Goal: Information Seeking & Learning: Check status

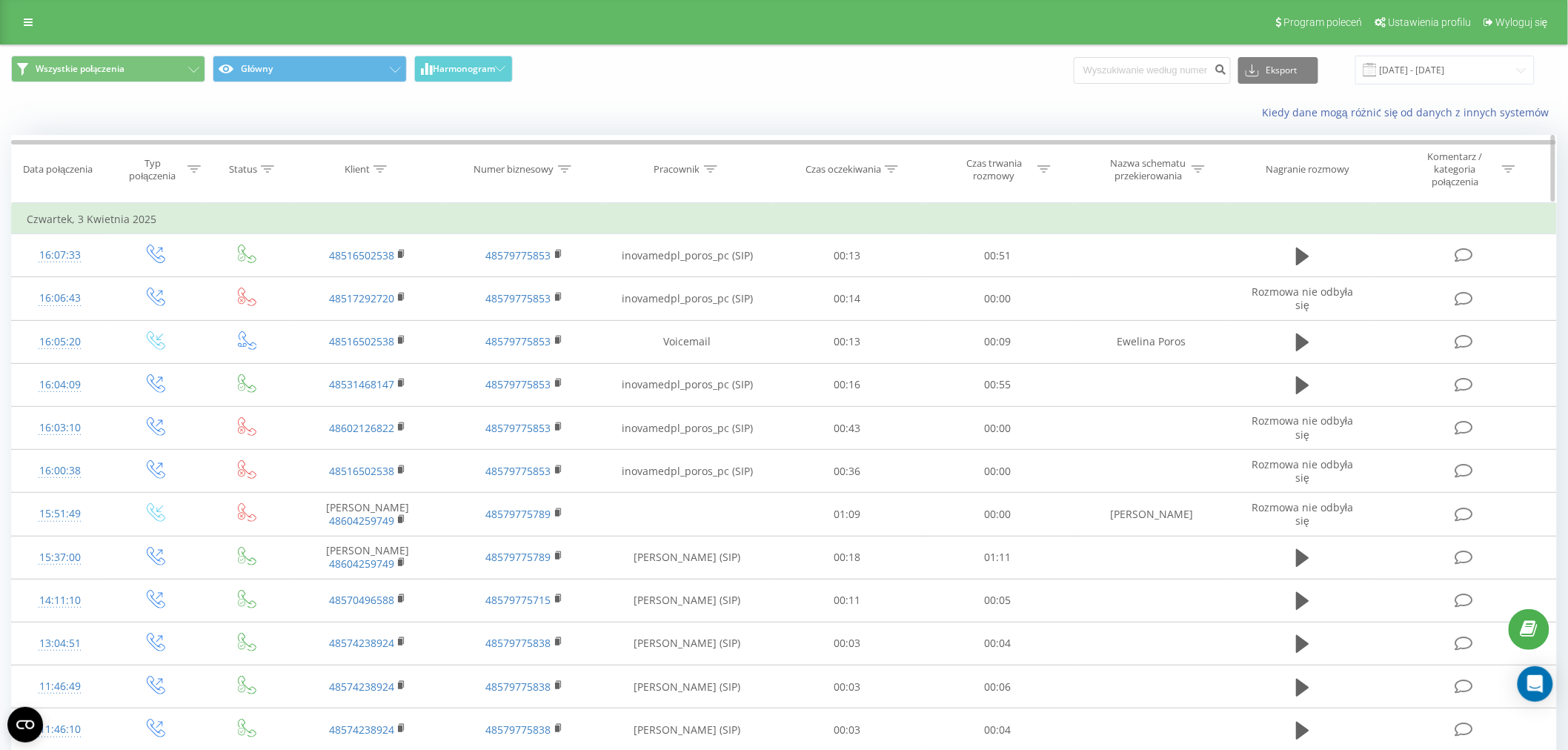
click at [383, 171] on icon at bounding box center [380, 169] width 14 height 8
click at [378, 286] on input "text" at bounding box center [367, 282] width 131 height 26
paste input "[PHONE_NUMBER]"
click button "OK" at bounding box center [399, 311] width 63 height 19
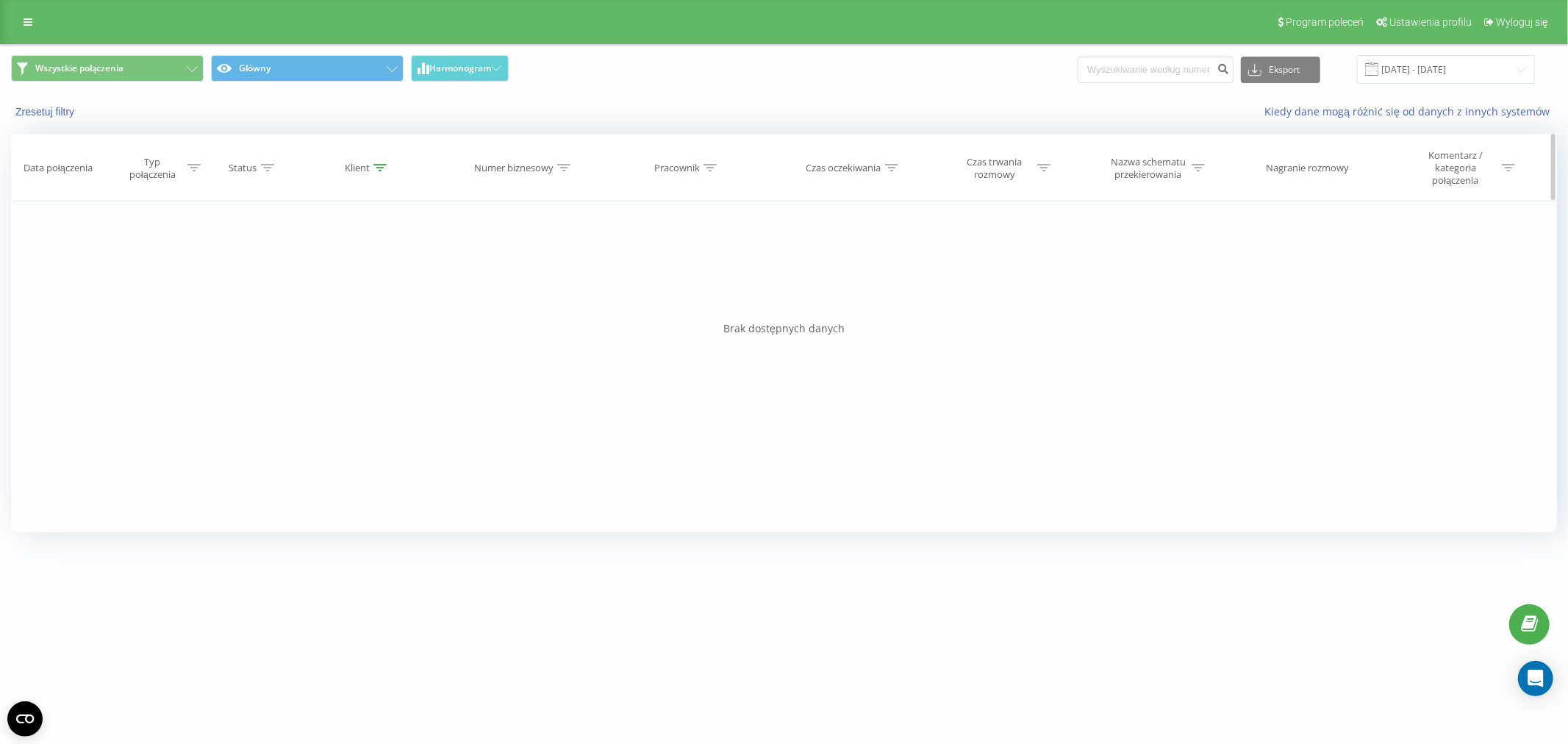
click at [371, 167] on div "Klient" at bounding box center [365, 167] width 42 height 13
click at [385, 167] on icon at bounding box center [381, 167] width 13 height 8
click at [380, 160] on th "Klient" at bounding box center [367, 167] width 157 height 66
click at [380, 174] on th "Klient" at bounding box center [367, 167] width 157 height 66
click at [376, 167] on icon at bounding box center [381, 167] width 13 height 8
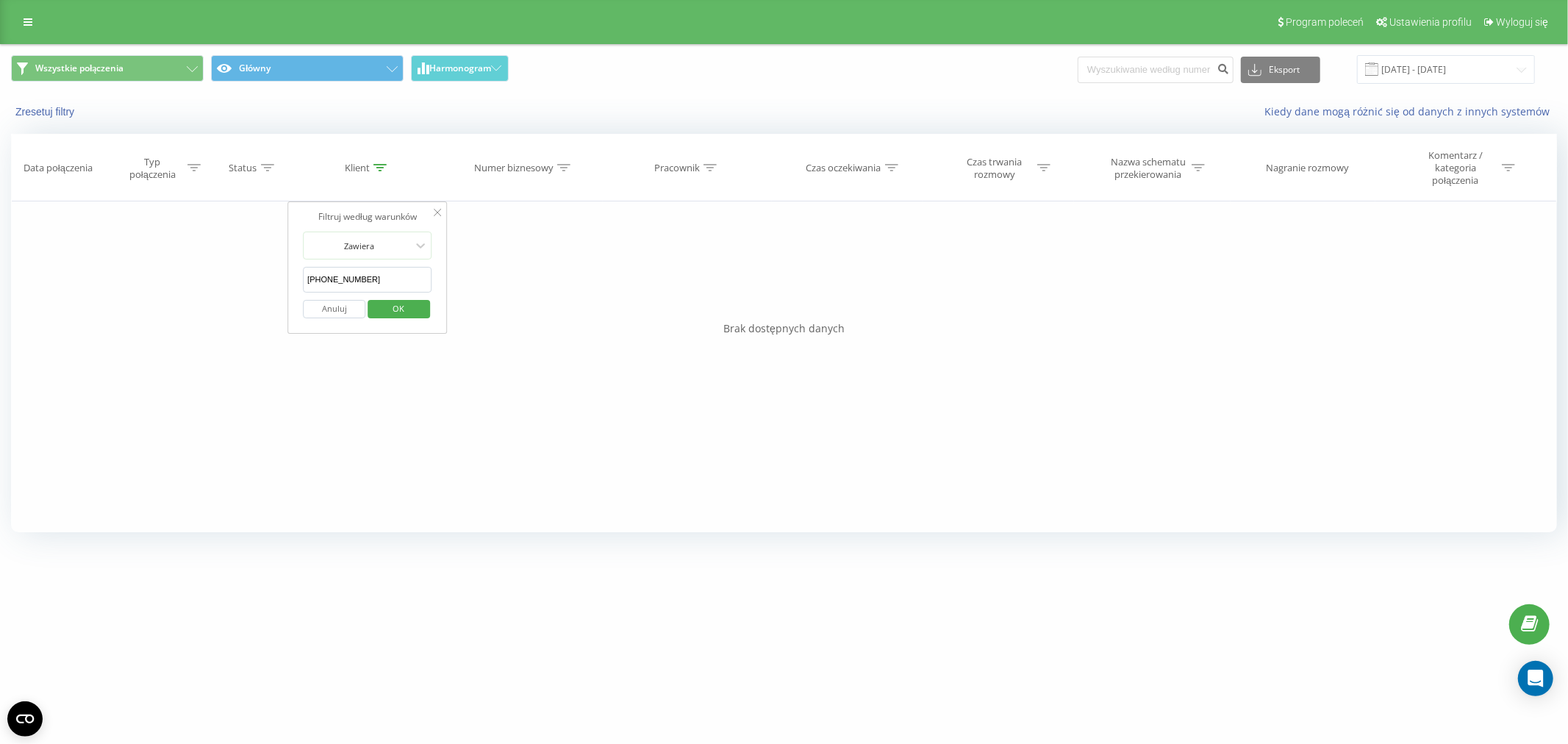
click at [312, 281] on input "+48695091048" at bounding box center [368, 279] width 130 height 26
type input "48695091048"
click button "OK" at bounding box center [399, 309] width 62 height 19
click at [1395, 72] on input "03.03.2025 - 03.04.2025" at bounding box center [1446, 69] width 178 height 29
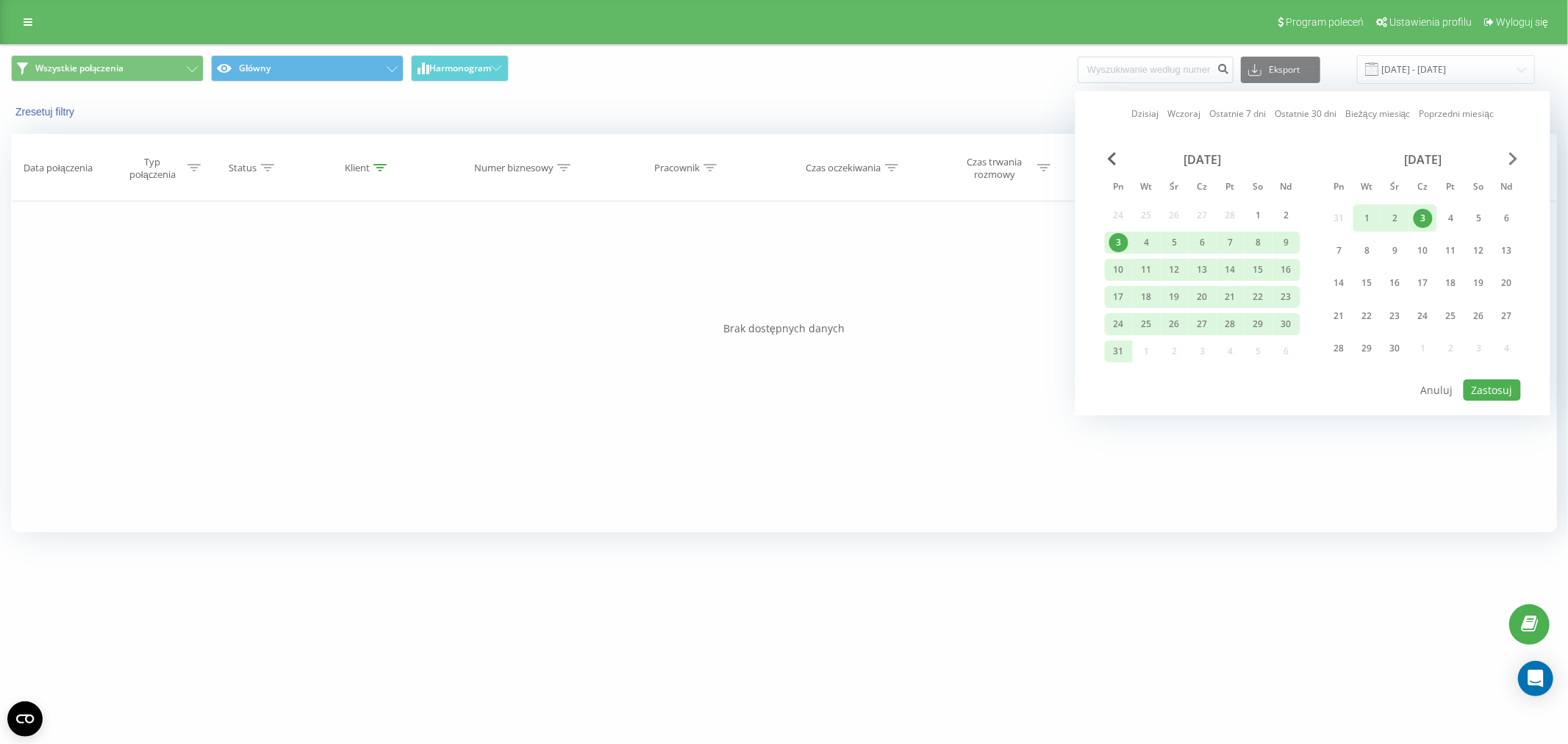
click at [1510, 157] on span "Next Month" at bounding box center [1514, 159] width 8 height 13
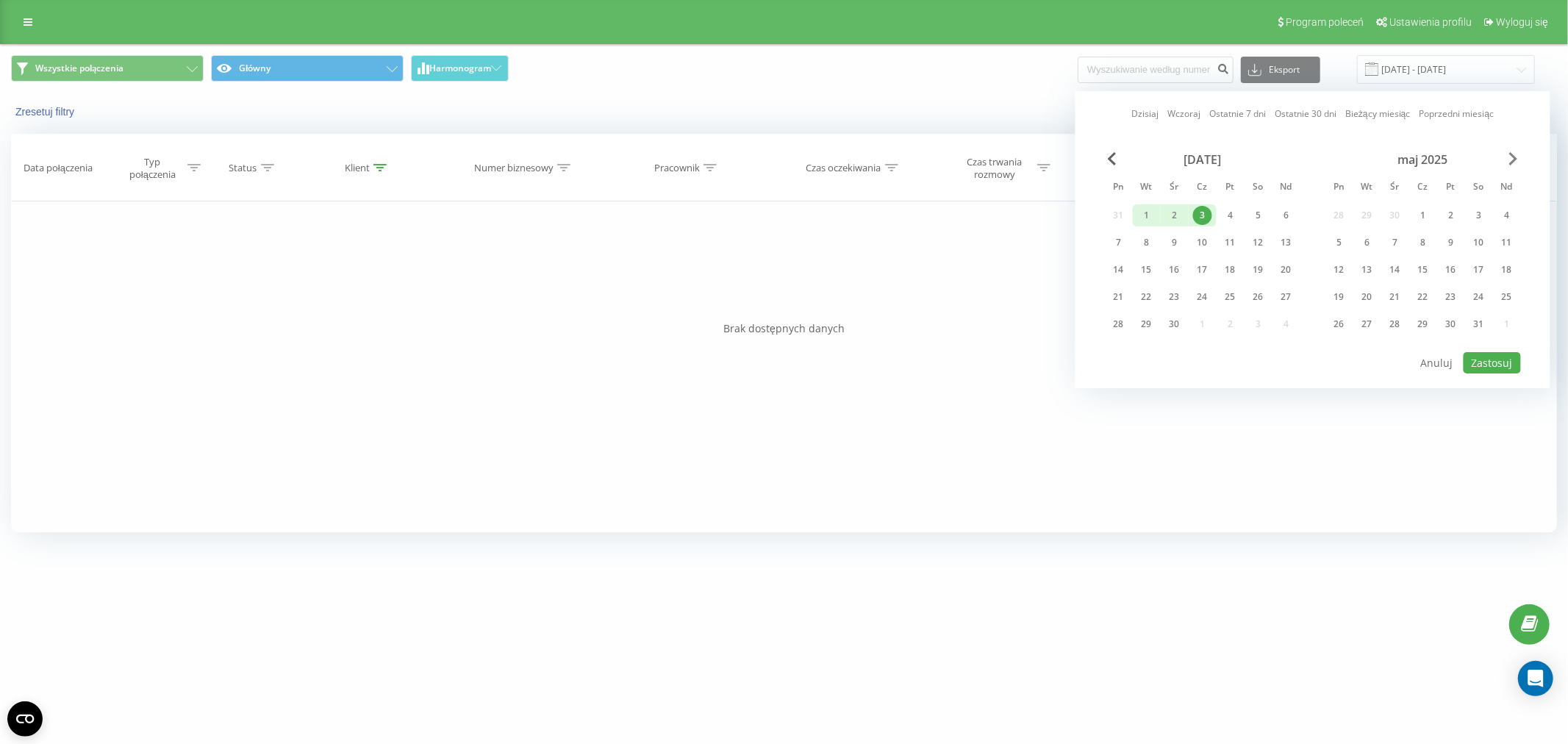
click at [1510, 157] on span "Next Month" at bounding box center [1514, 159] width 8 height 13
click at [1370, 298] on div "23" at bounding box center [1368, 296] width 19 height 19
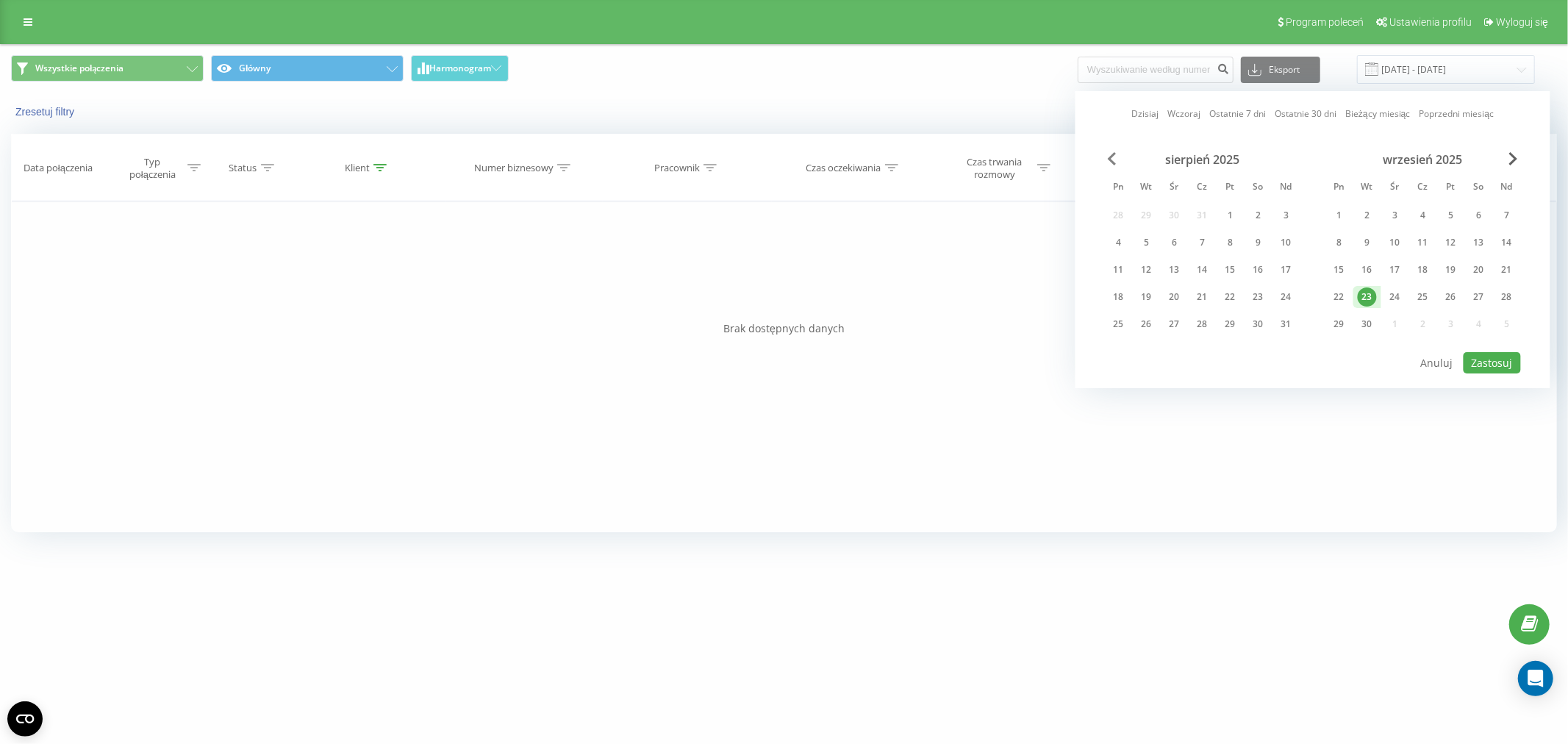
click at [1112, 159] on span "Previous Month" at bounding box center [1112, 159] width 8 height 13
click at [1140, 208] on div "1" at bounding box center [1147, 215] width 19 height 19
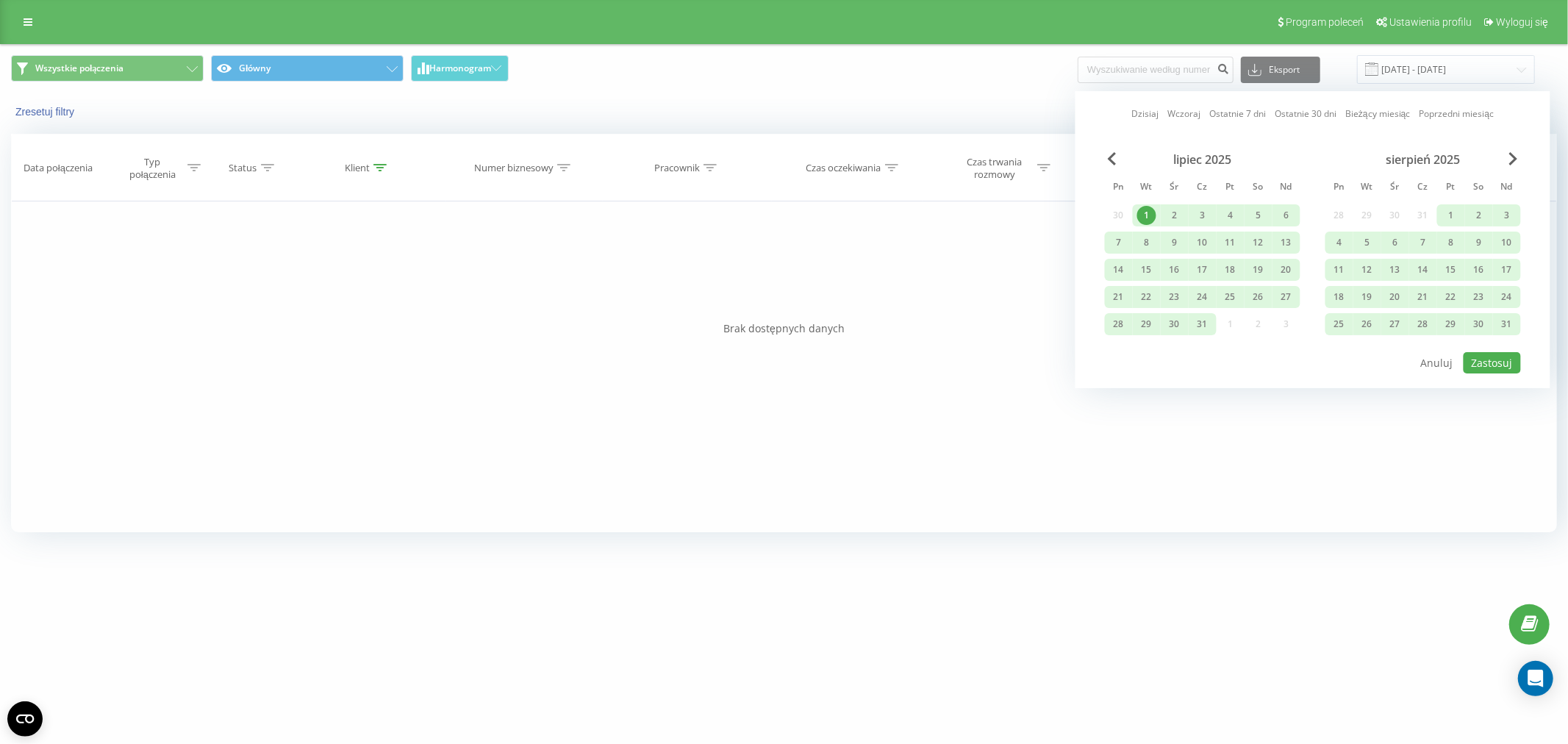
click at [1526, 369] on div "Dzisiaj Wczoraj Ostatnie 7 dni Ostatnie 30 dni Bieżący miesiąc Poprzedni miesią…" at bounding box center [1313, 239] width 475 height 297
click at [1493, 362] on button "Zastosuj" at bounding box center [1492, 362] width 57 height 21
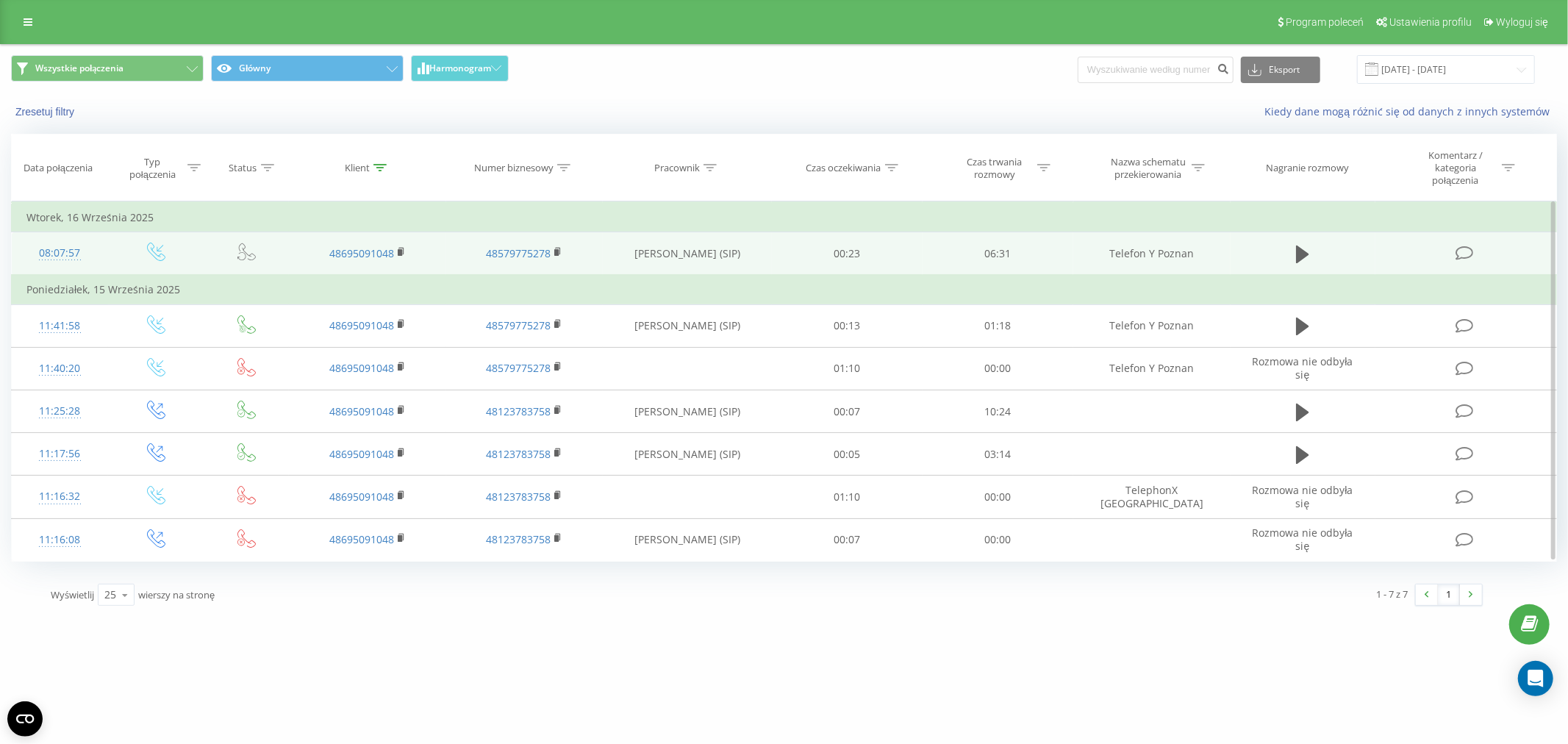
click at [1321, 263] on td at bounding box center [1304, 254] width 145 height 44
click at [1290, 258] on td at bounding box center [1304, 254] width 145 height 44
click at [1298, 254] on icon at bounding box center [1303, 254] width 13 height 18
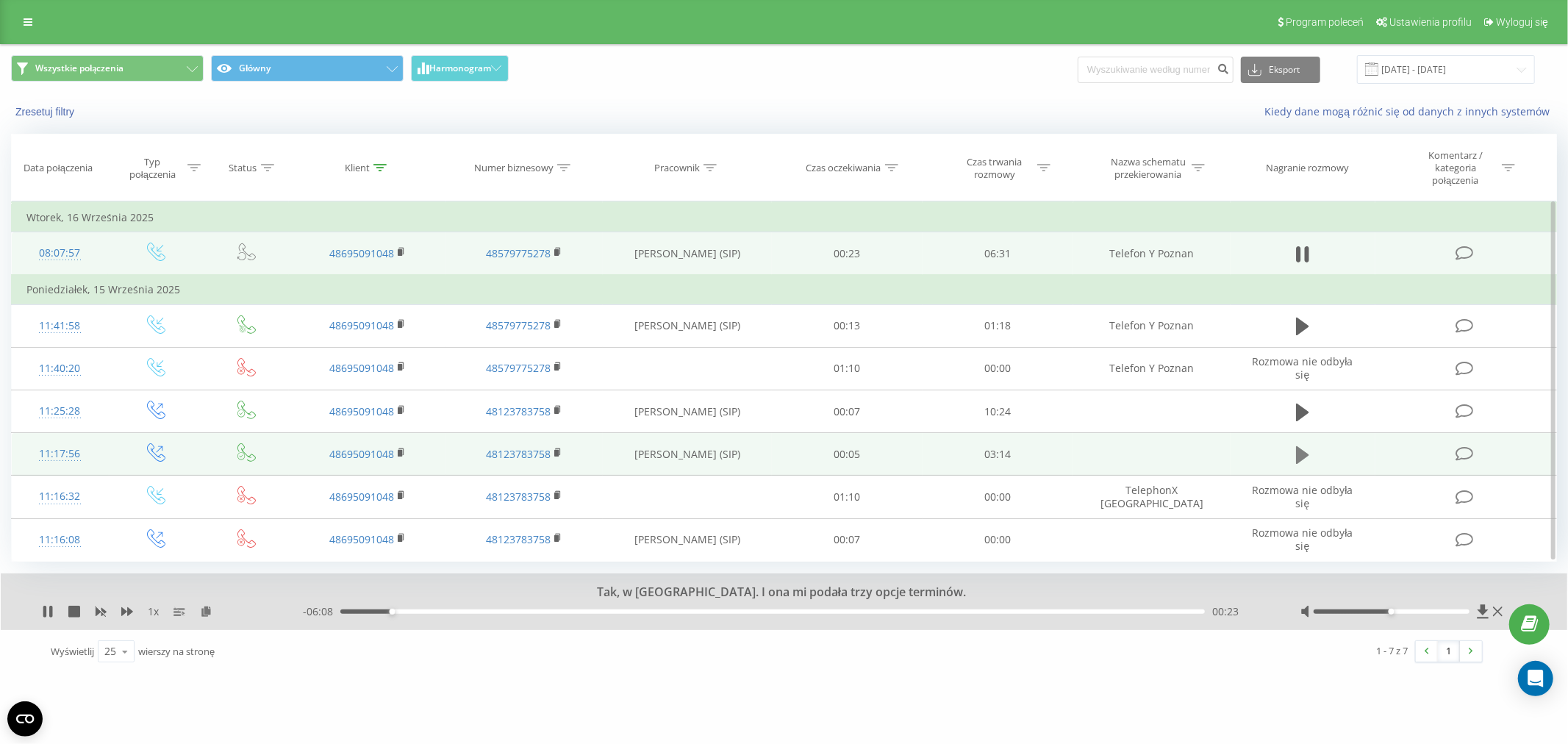
click at [1300, 454] on icon at bounding box center [1303, 454] width 13 height 18
click at [1415, 74] on input "01.07.2025 - 23.09.2025" at bounding box center [1446, 69] width 178 height 29
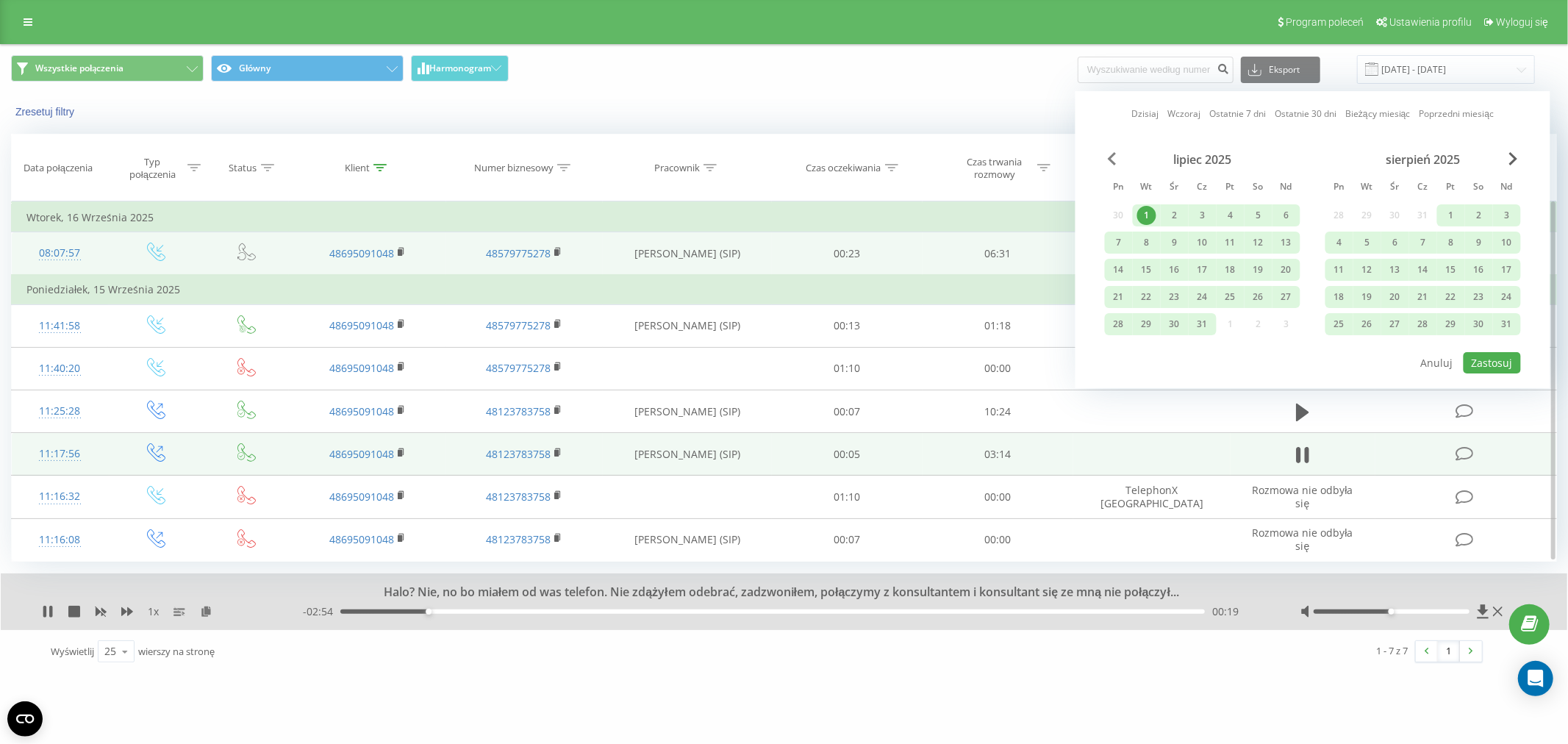
click at [1116, 158] on span "Previous Month" at bounding box center [1112, 159] width 8 height 13
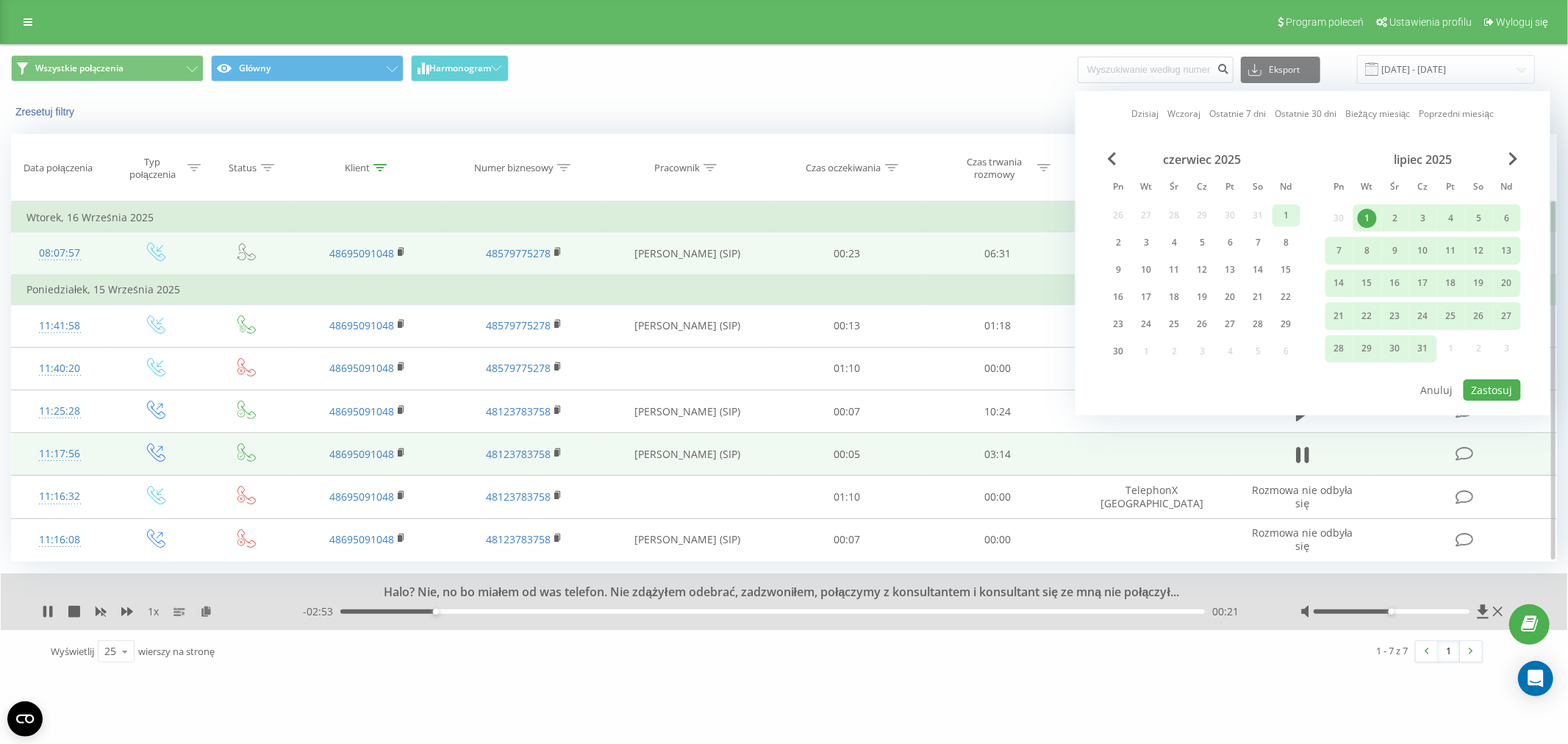
click at [1292, 214] on div "1" at bounding box center [1287, 215] width 19 height 19
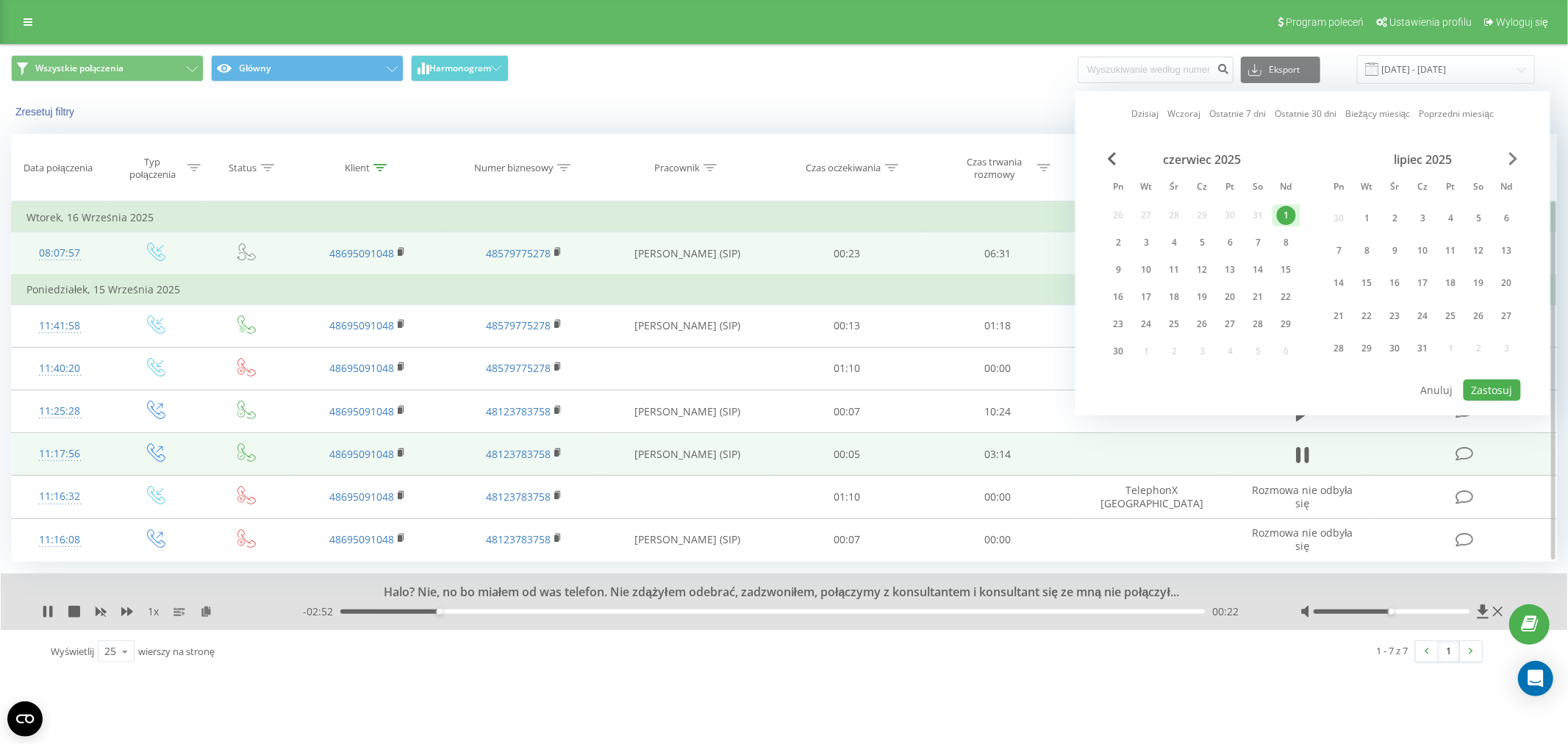
click at [1511, 157] on span "Next Month" at bounding box center [1514, 159] width 8 height 13
drag, startPoint x: 1372, startPoint y: 295, endPoint x: 1462, endPoint y: 343, distance: 102.0
click at [1376, 297] on div "23" at bounding box center [1368, 296] width 19 height 19
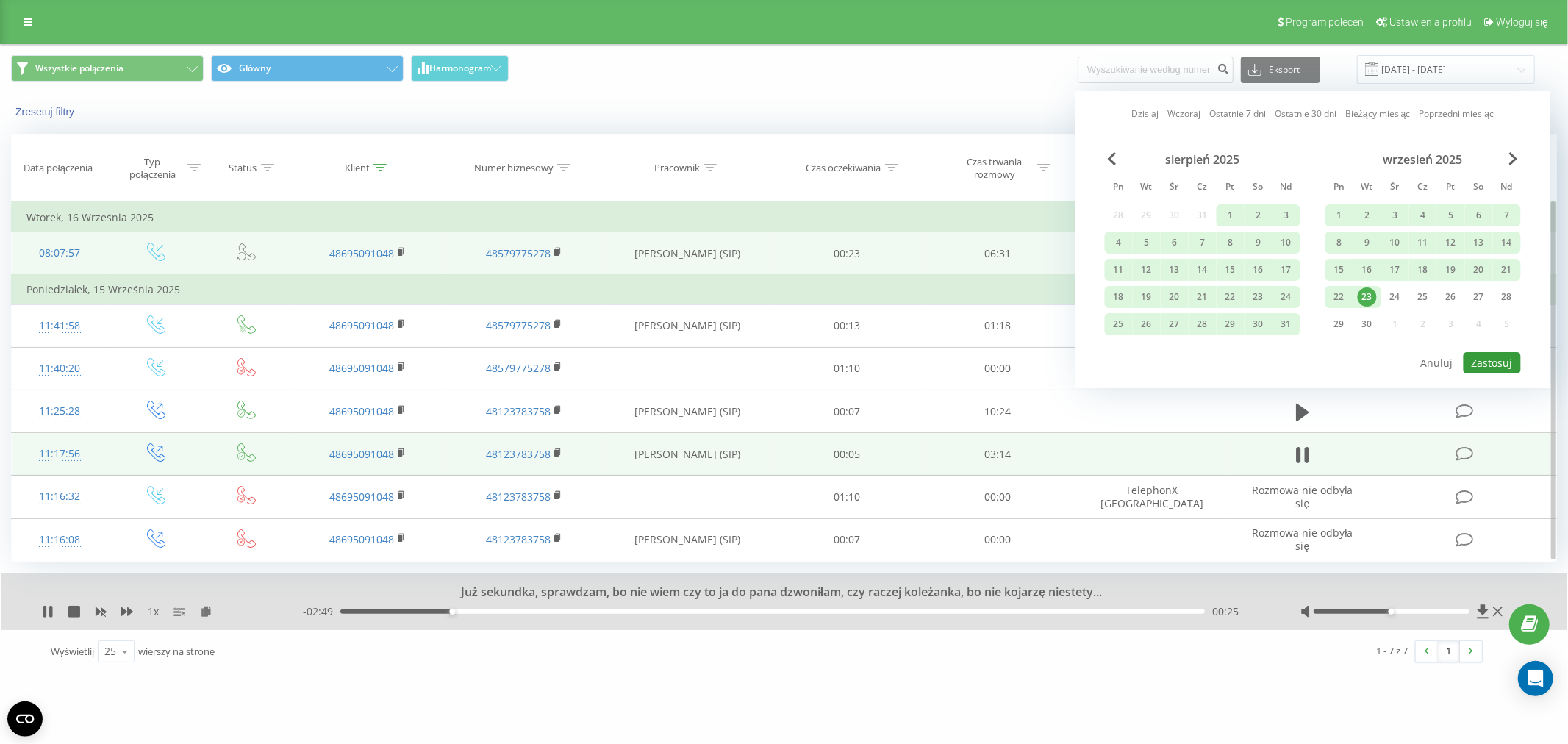
click at [1493, 364] on button "Zastosuj" at bounding box center [1492, 362] width 57 height 21
type input "[DATE] - [DATE]"
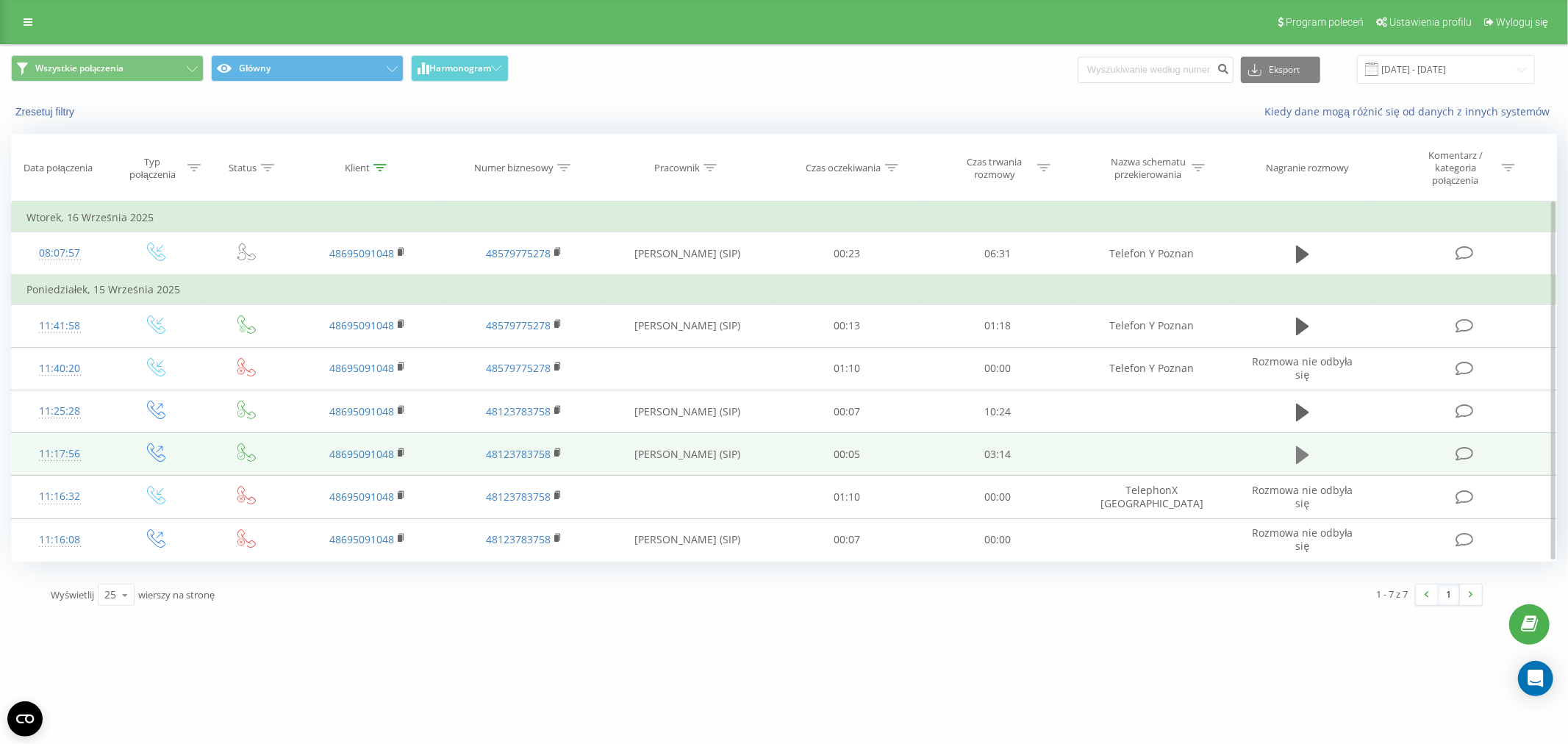
click at [1296, 460] on icon at bounding box center [1303, 454] width 13 height 20
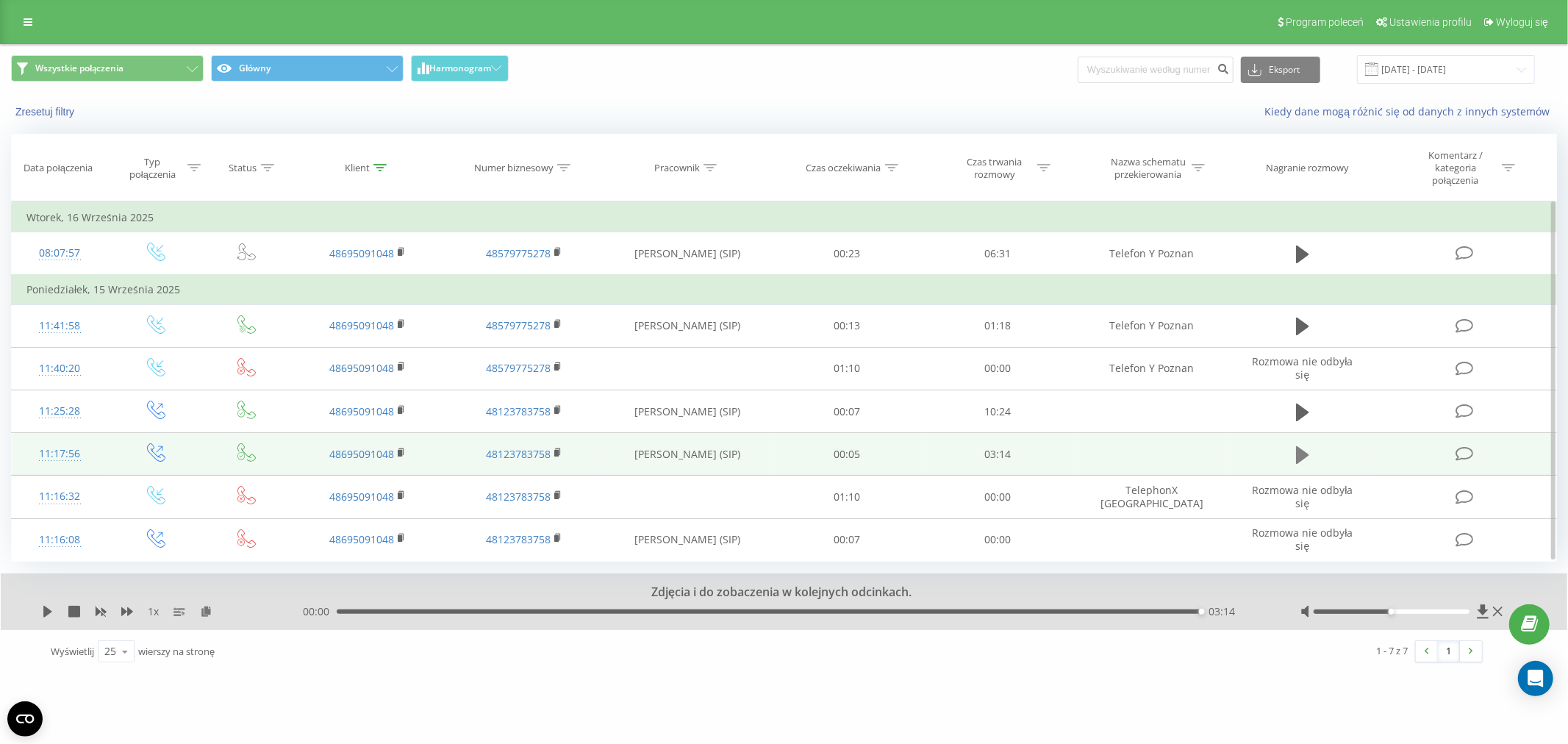
click at [1298, 452] on icon at bounding box center [1303, 454] width 13 height 18
drag, startPoint x: 1305, startPoint y: 459, endPoint x: 1325, endPoint y: 472, distance: 23.9
click at [1312, 460] on button at bounding box center [1303, 454] width 22 height 22
click at [1309, 454] on icon at bounding box center [1303, 454] width 13 height 20
click at [1309, 444] on icon at bounding box center [1303, 454] width 13 height 20
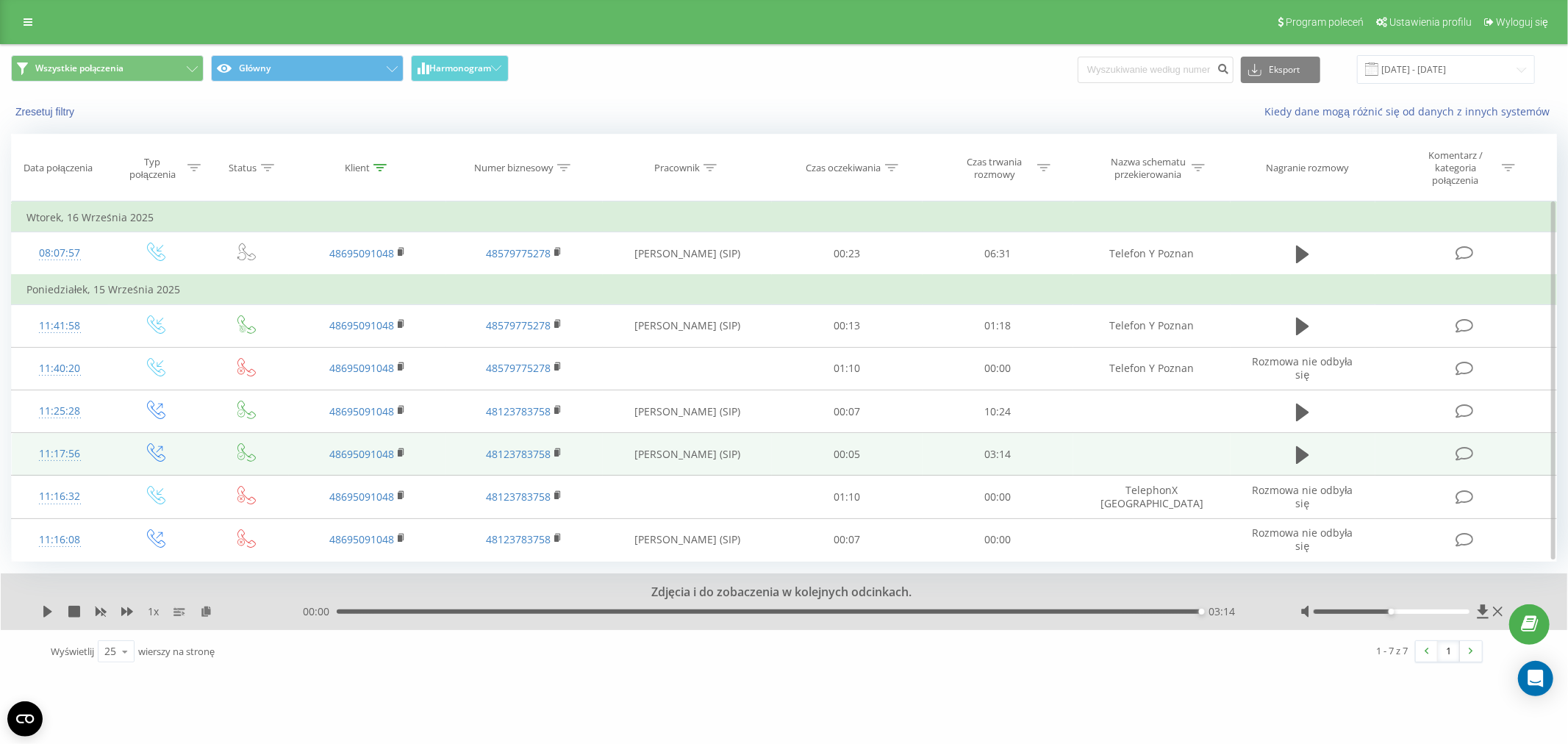
click at [1295, 458] on button at bounding box center [1303, 454] width 22 height 22
click at [1303, 456] on icon at bounding box center [1303, 454] width 13 height 18
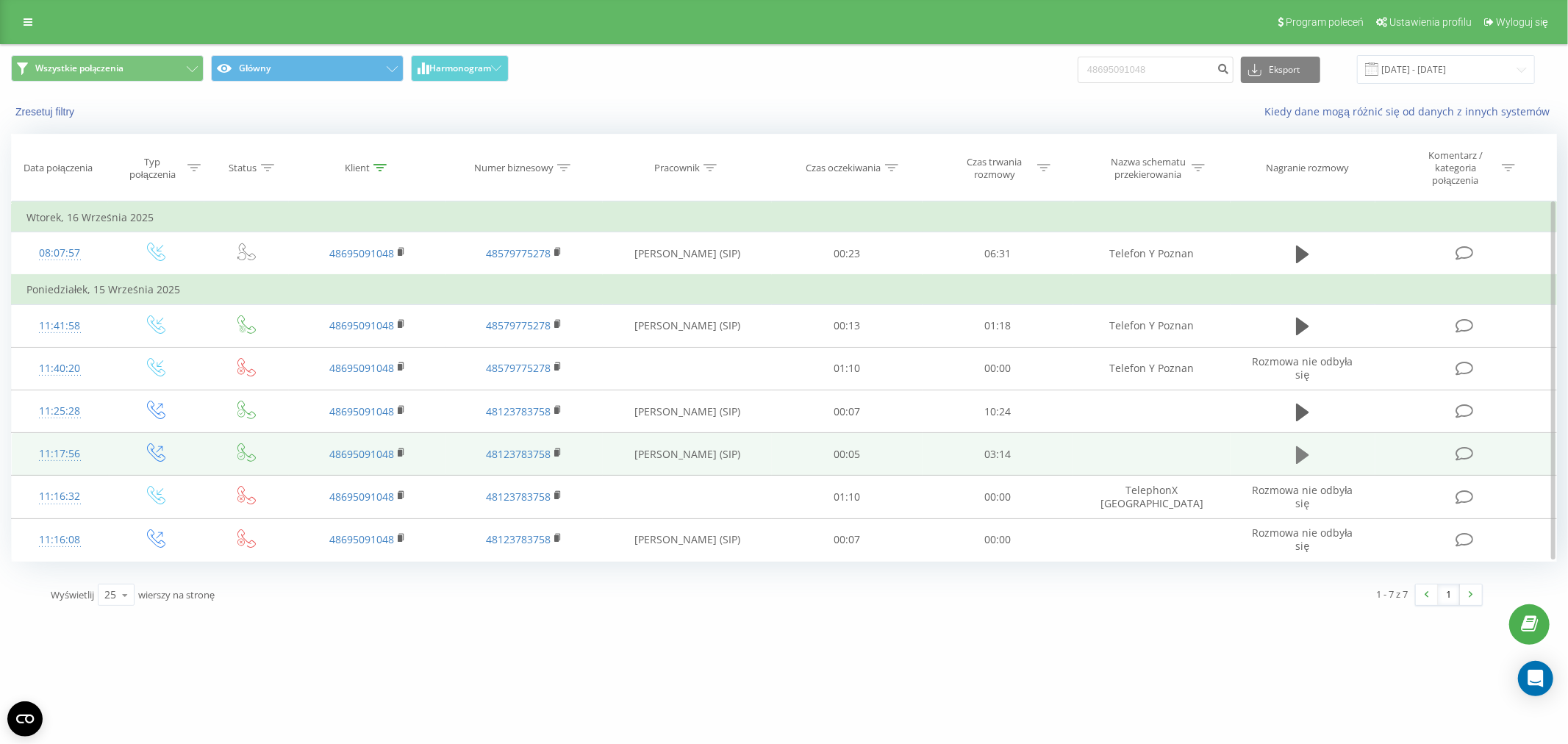
click at [1292, 449] on button at bounding box center [1303, 454] width 22 height 22
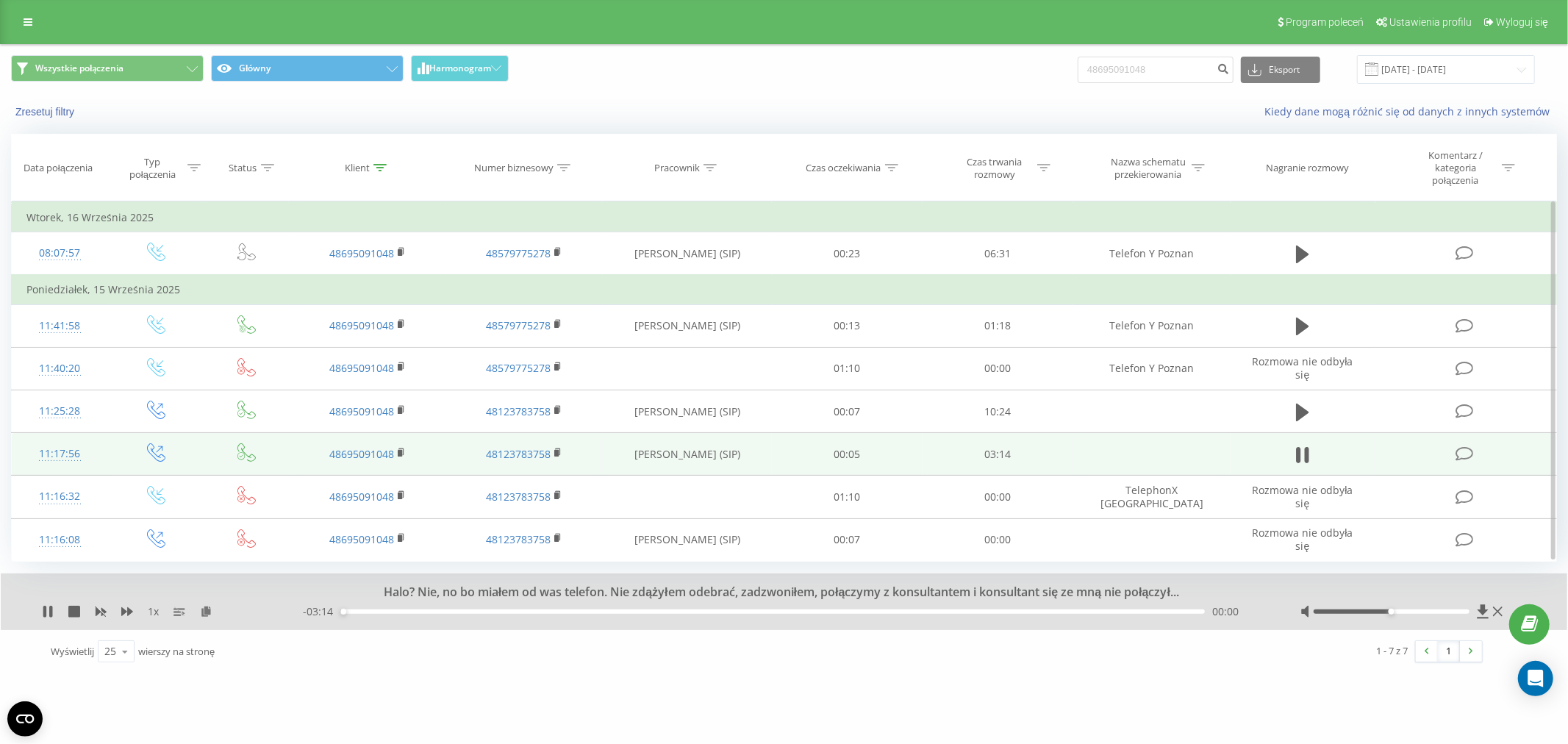
click at [579, 609] on div "00:00" at bounding box center [772, 611] width 865 height 4
click at [616, 611] on div "01:02" at bounding box center [772, 611] width 865 height 4
click at [696, 611] on div "01:02" at bounding box center [772, 611] width 865 height 4
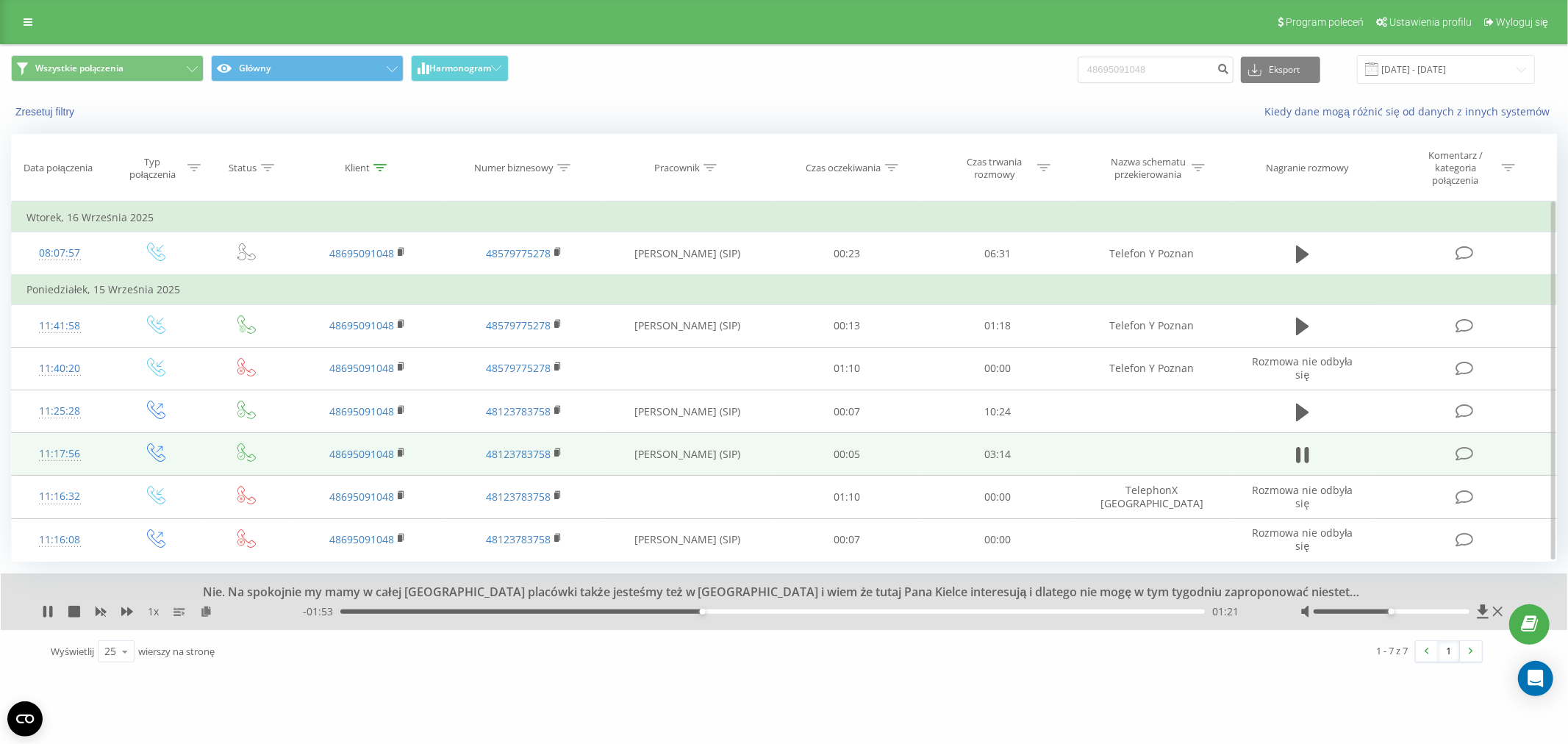
click at [740, 617] on div "- 01:53 01:21 01:21" at bounding box center [783, 611] width 961 height 14
click at [744, 615] on div "- 01:52 01:21 01:21" at bounding box center [783, 611] width 961 height 14
click at [747, 605] on div "- 01:52 01:22 01:22" at bounding box center [783, 611] width 961 height 14
click at [731, 605] on div "- 01:51 01:22 01:22" at bounding box center [783, 611] width 961 height 14
click at [751, 614] on div "- 01:50 01:24 01:24" at bounding box center [783, 611] width 961 height 14
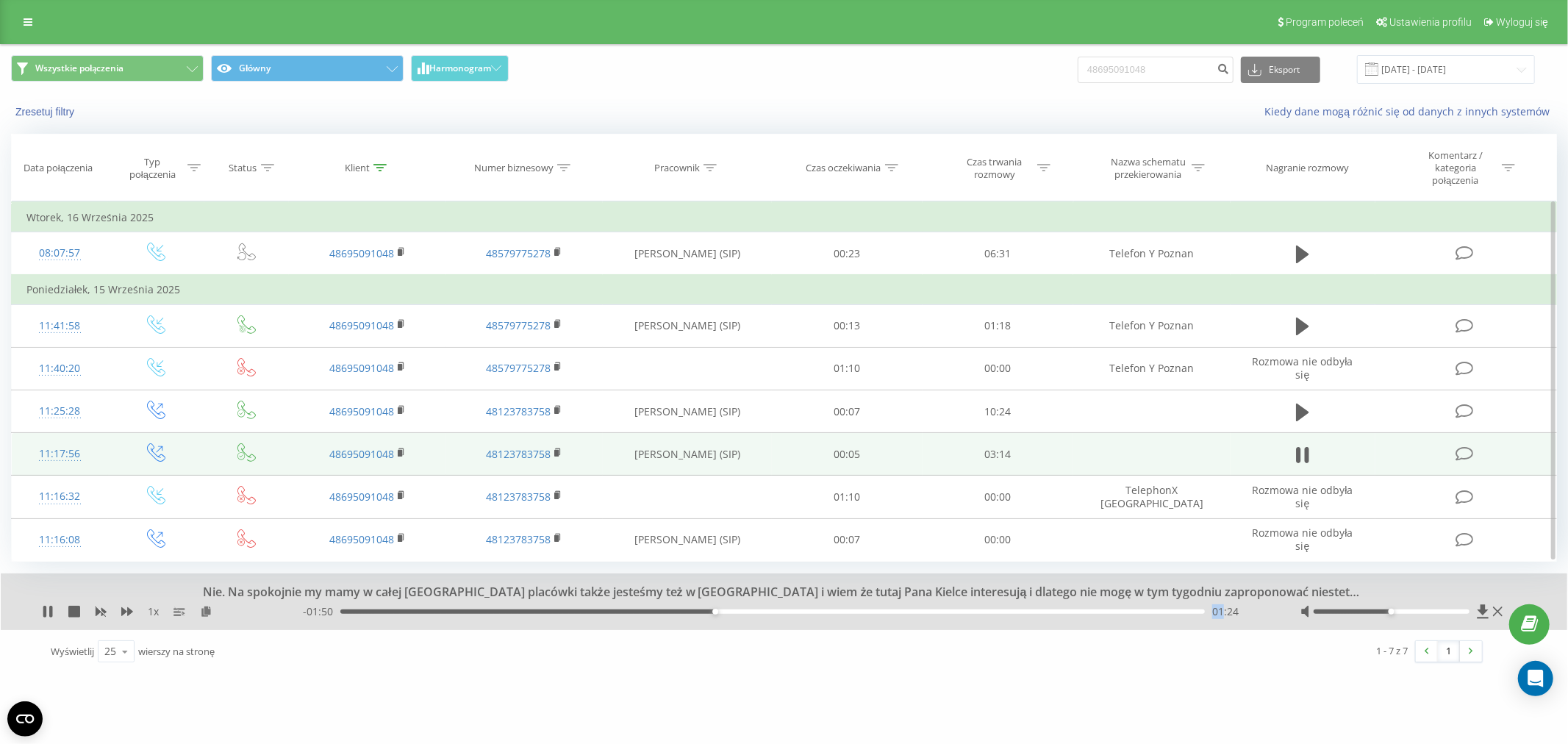
click at [751, 614] on div "- 01:50 01:24 01:24" at bounding box center [783, 611] width 961 height 14
click at [751, 611] on div "01:32" at bounding box center [772, 611] width 865 height 4
click at [784, 610] on div "01:39" at bounding box center [772, 611] width 865 height 4
click at [842, 610] on div "01:40" at bounding box center [772, 611] width 865 height 4
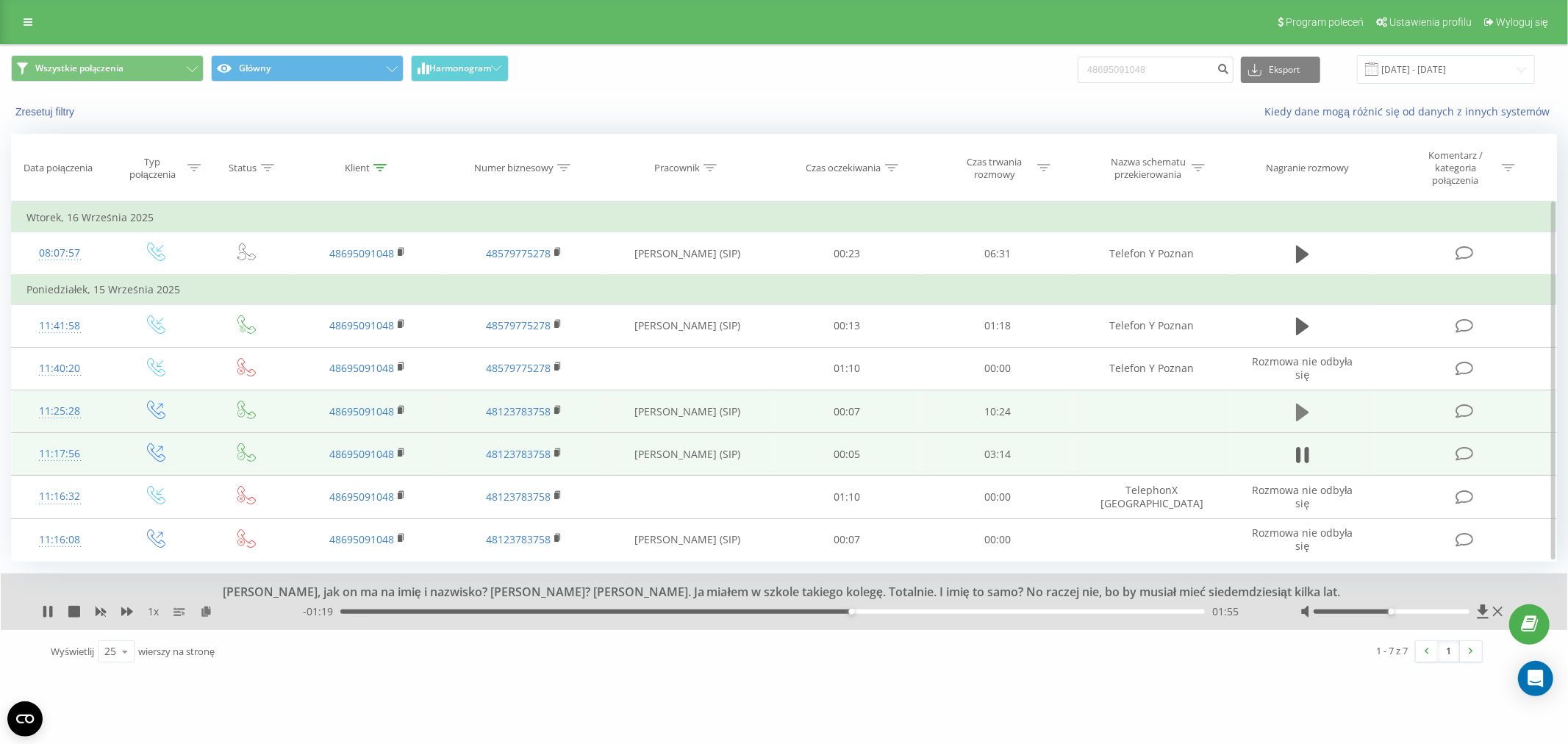
click at [1296, 409] on icon at bounding box center [1303, 412] width 13 height 20
click at [1305, 414] on icon at bounding box center [1303, 412] width 13 height 20
click at [381, 166] on icon at bounding box center [381, 167] width 13 height 8
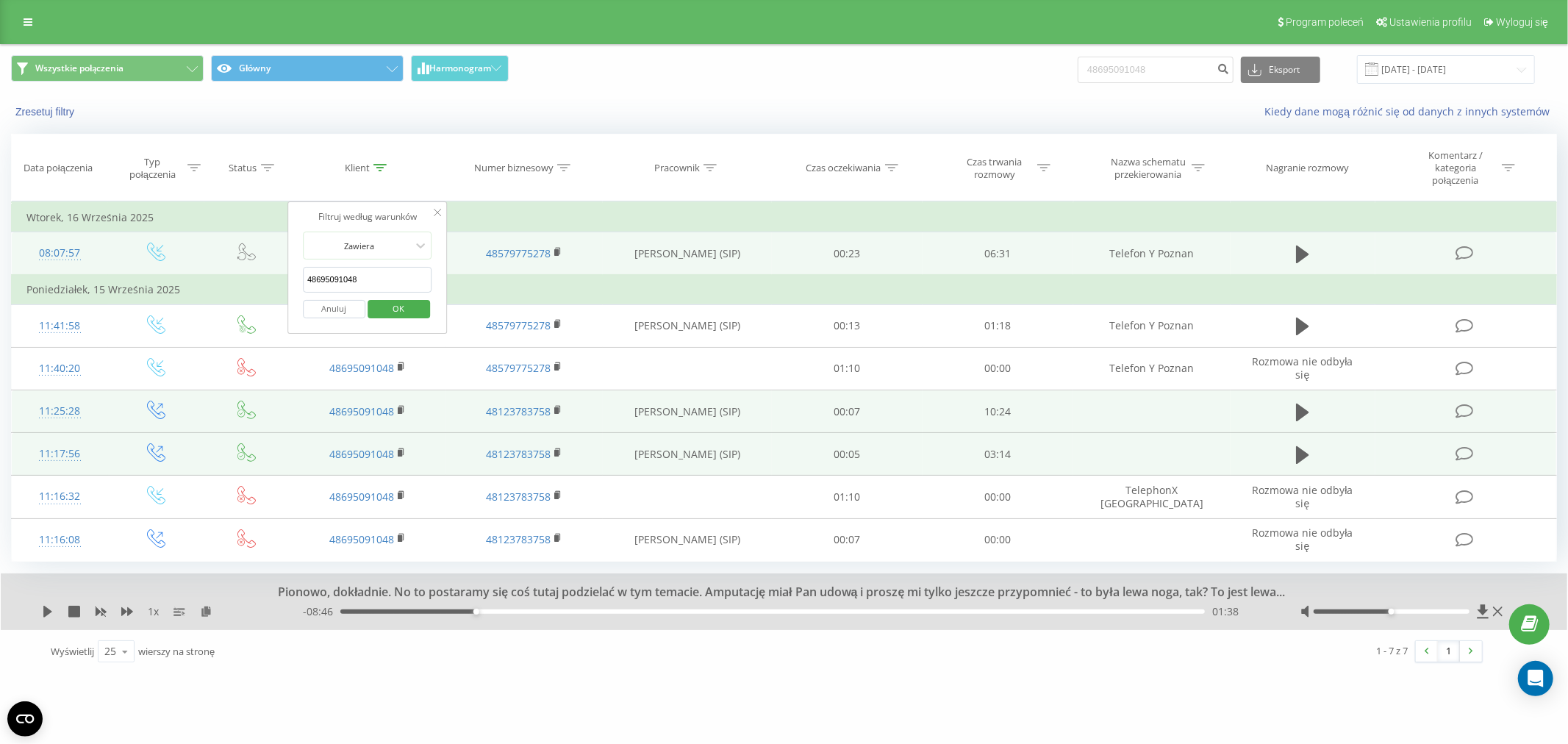
drag, startPoint x: 383, startPoint y: 274, endPoint x: 81, endPoint y: 247, distance: 303.2
click at [72, 258] on table "Filtruj według warunków Jest równe Wprowadź wartość Anuluj OK Filtruj według wa…" at bounding box center [784, 381] width 1546 height 360
type input "48609653223"
click button "OK" at bounding box center [399, 309] width 62 height 19
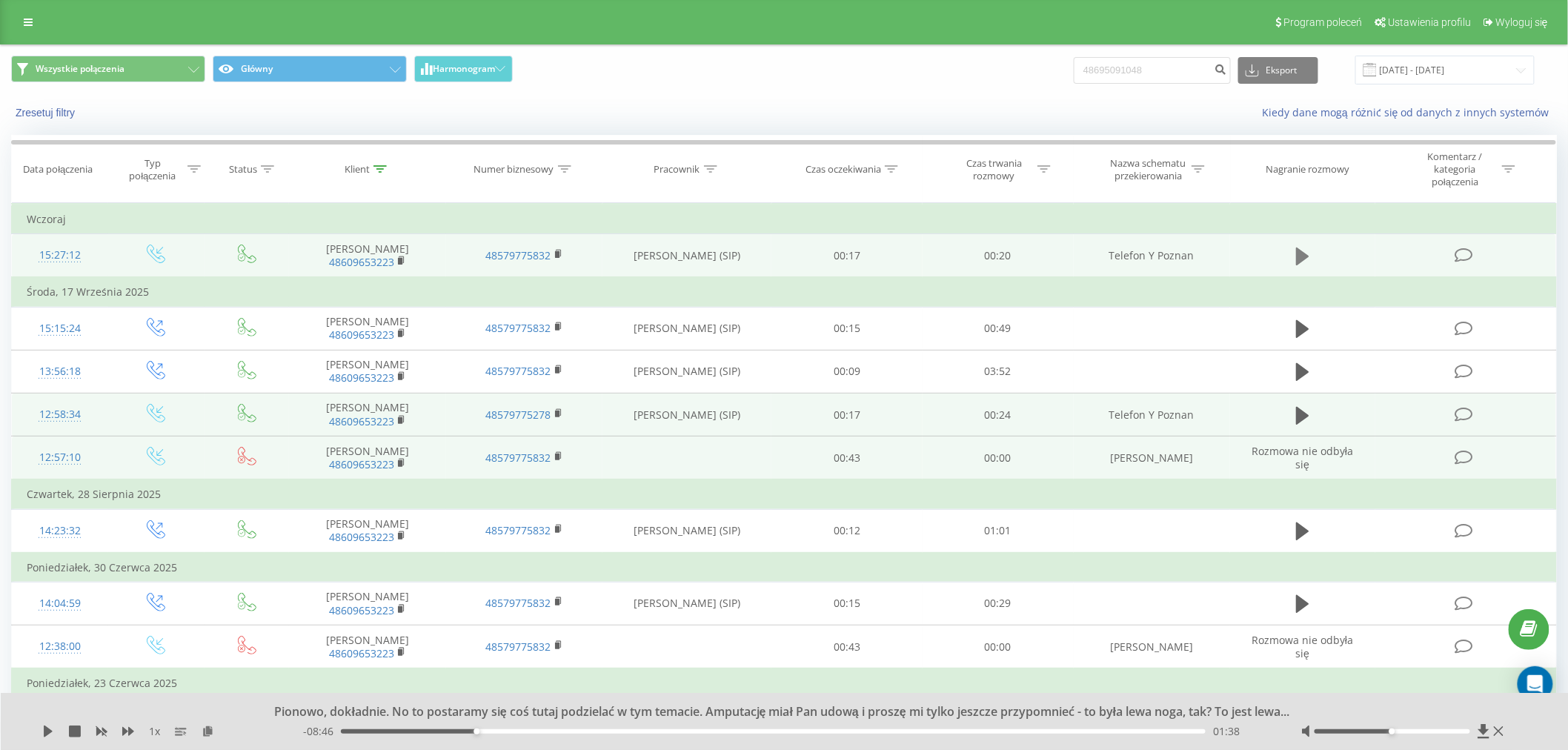
click at [1302, 252] on icon at bounding box center [1302, 256] width 14 height 18
